Goal: Find specific page/section: Find specific page/section

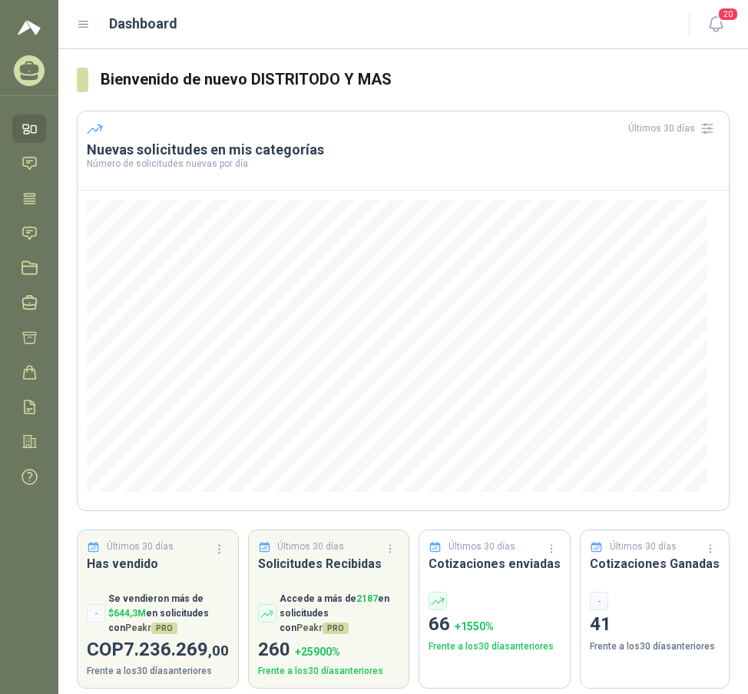
click at [76, 30] on header "Dashboard 20" at bounding box center [403, 24] width 690 height 49
click at [81, 21] on icon at bounding box center [84, 25] width 14 height 14
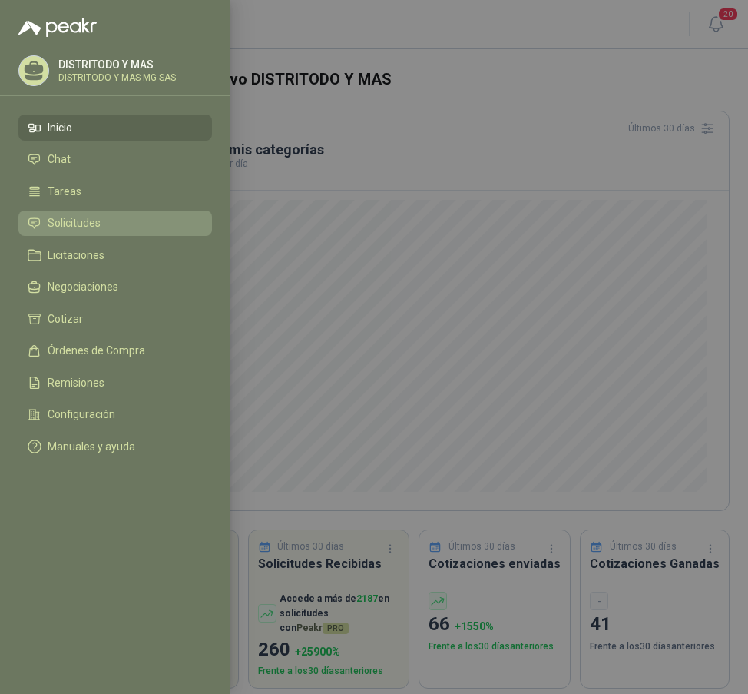
click at [97, 224] on span "Solicitudes" at bounding box center [74, 223] width 53 height 12
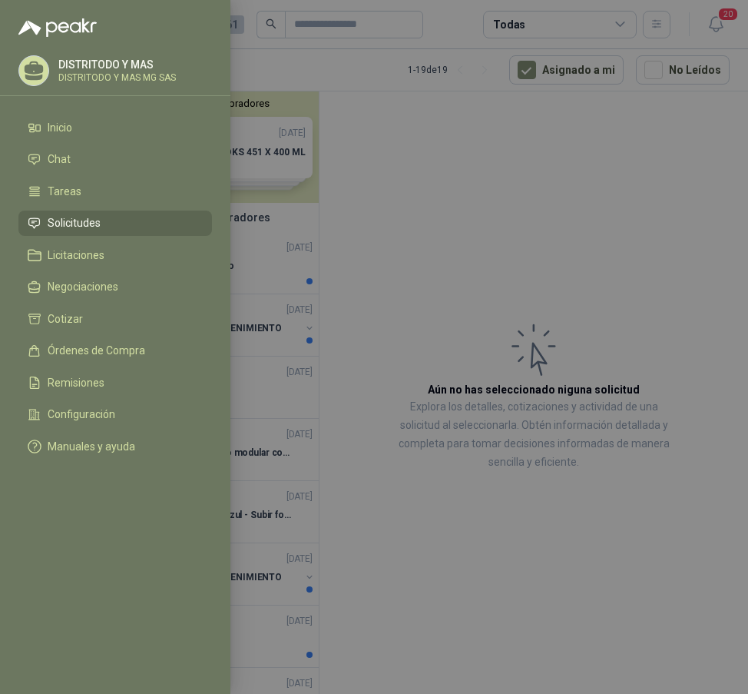
click at [409, 221] on div at bounding box center [374, 347] width 748 height 694
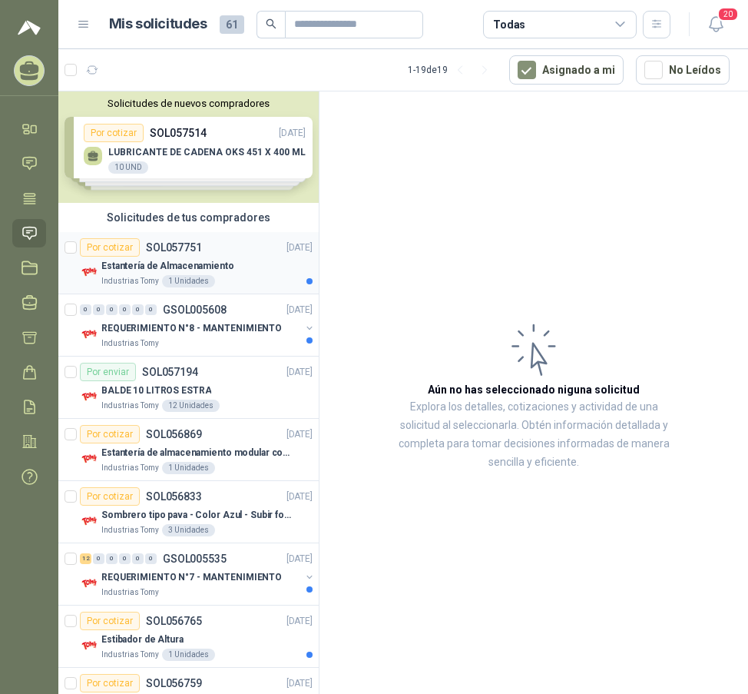
click at [121, 267] on p "Estantería de Almacenamiento" at bounding box center [167, 266] width 133 height 15
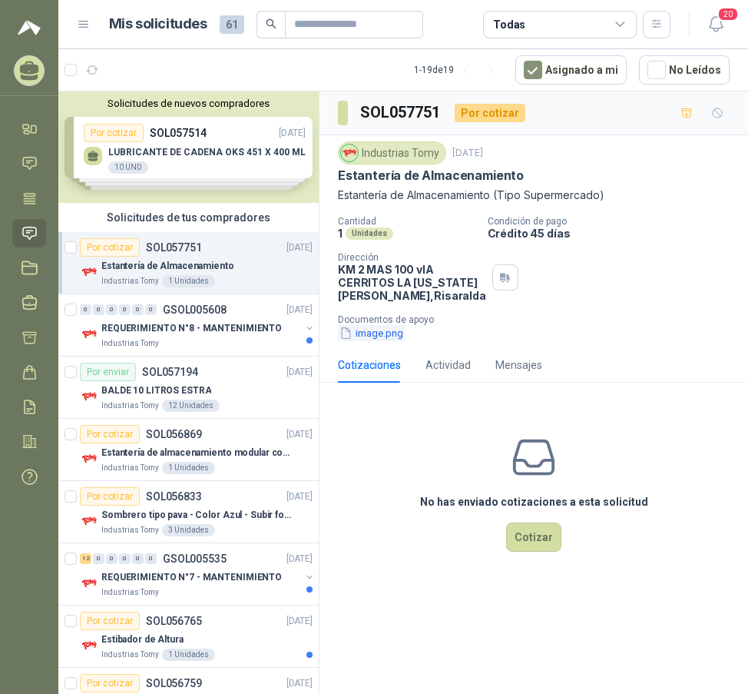
click at [373, 341] on button "image.png" at bounding box center [371, 333] width 67 height 16
